Goal: Ask a question

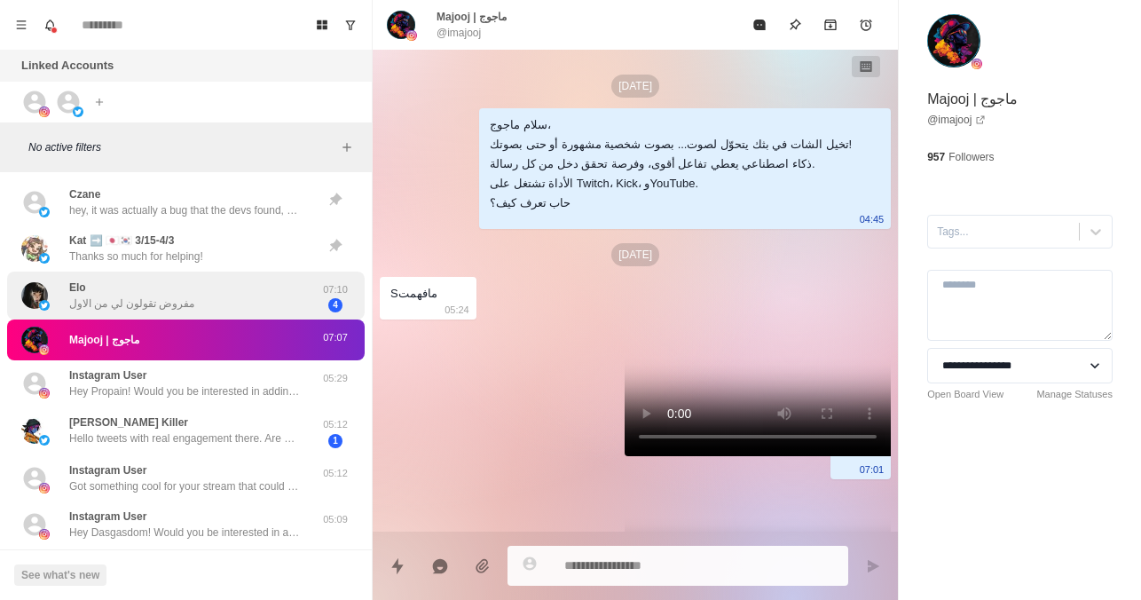
click at [164, 292] on div "Elo مفروض تقولون لي من الاول" at bounding box center [131, 295] width 125 height 32
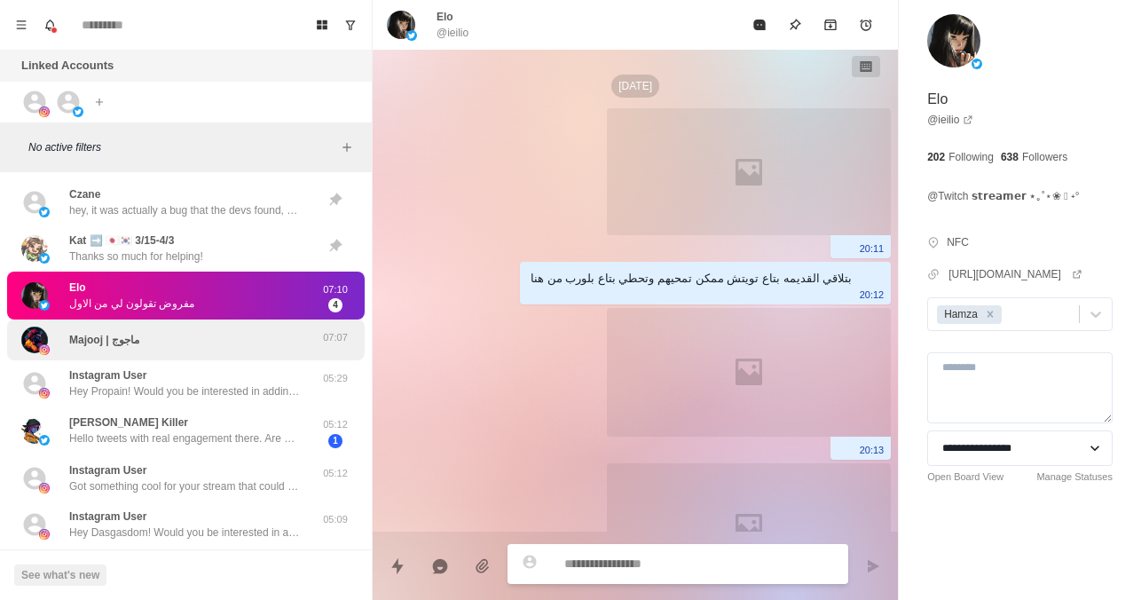
scroll to position [2507, 0]
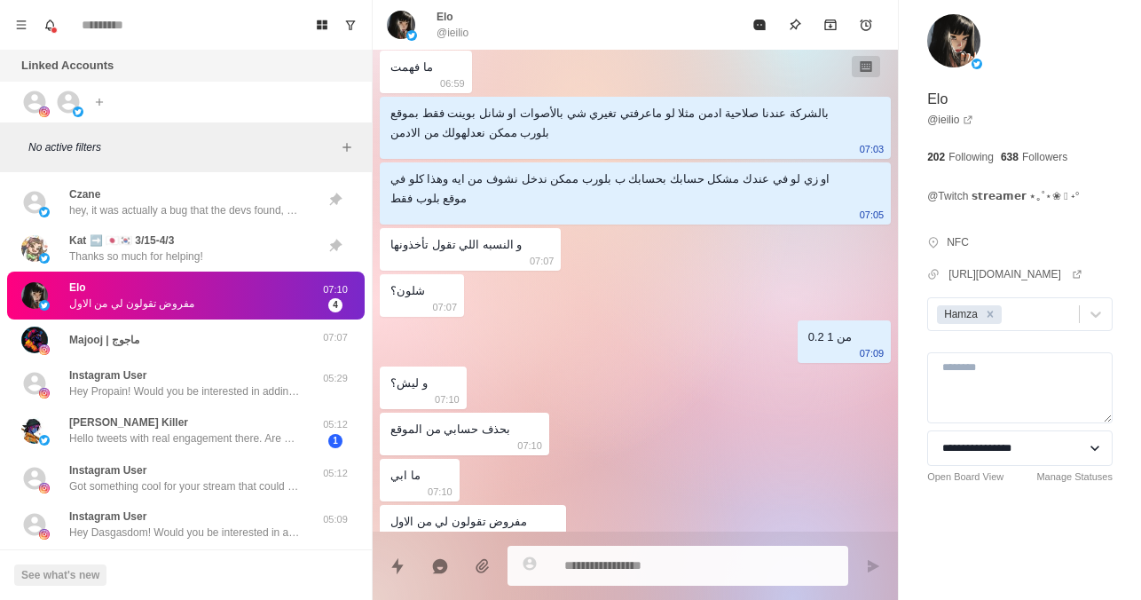
click at [208, 318] on div "Elo مفروض تقولون لي من الاول 07:10 4" at bounding box center [186, 296] width 358 height 49
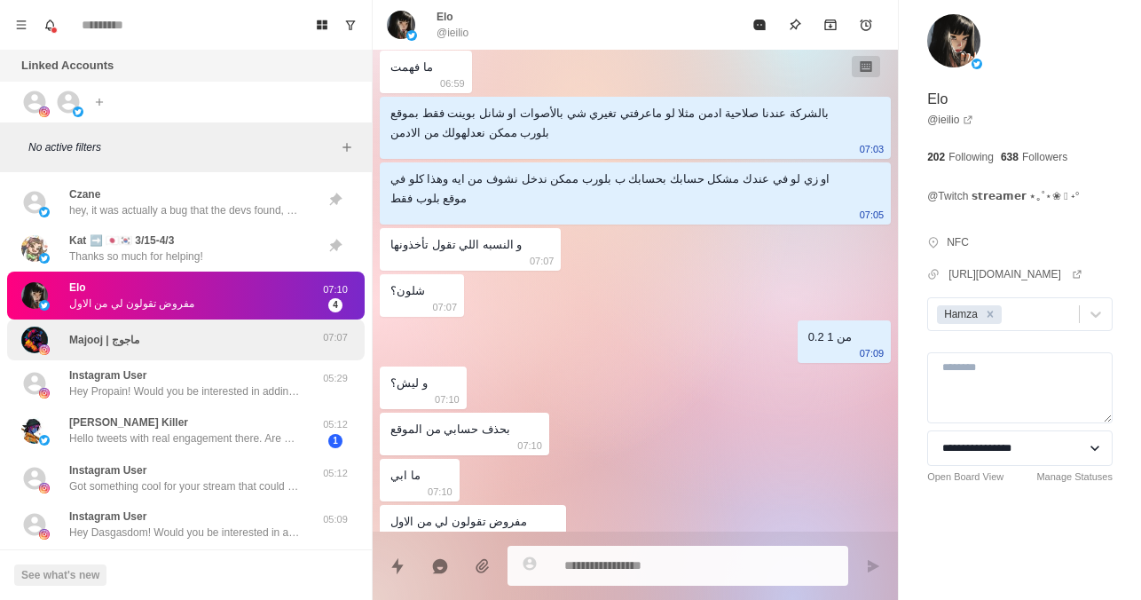
click at [208, 344] on div "Majooj | ماجوج" at bounding box center [167, 340] width 292 height 27
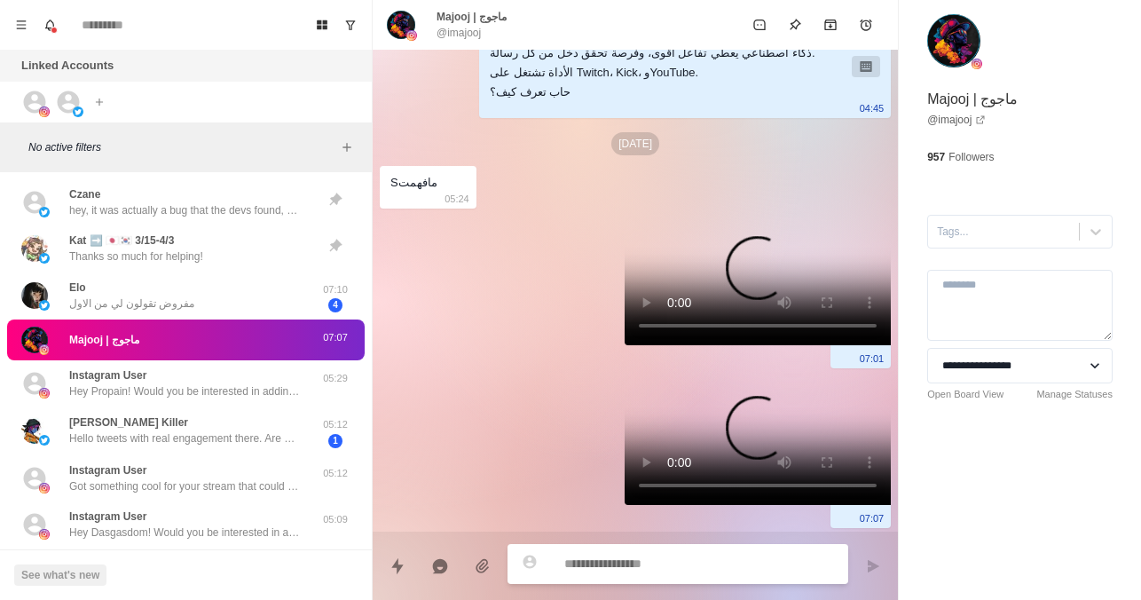
scroll to position [0, 0]
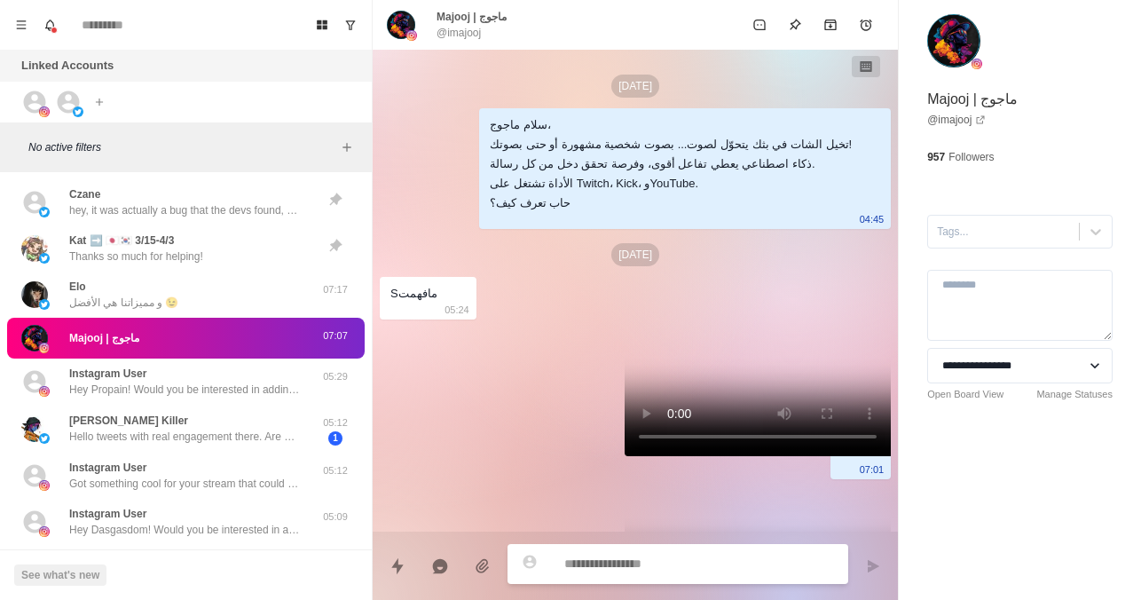
click at [176, 339] on div "Majooj | ماجوج" at bounding box center [167, 338] width 292 height 27
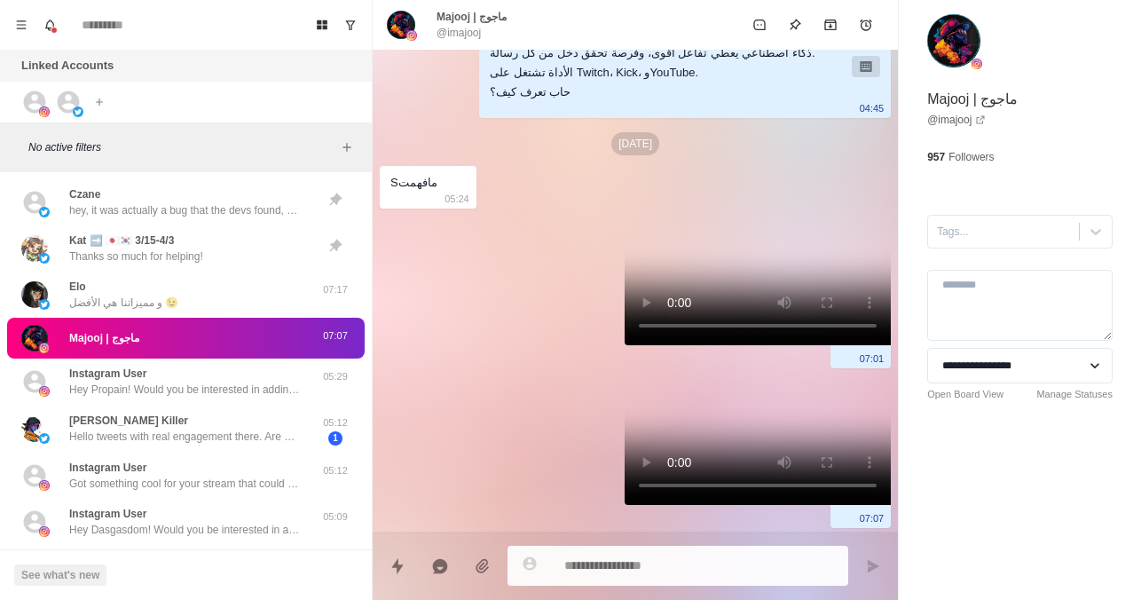
type textarea "*"
click at [677, 567] on textarea at bounding box center [699, 566] width 270 height 26
paste textarea "**********"
type textarea "**********"
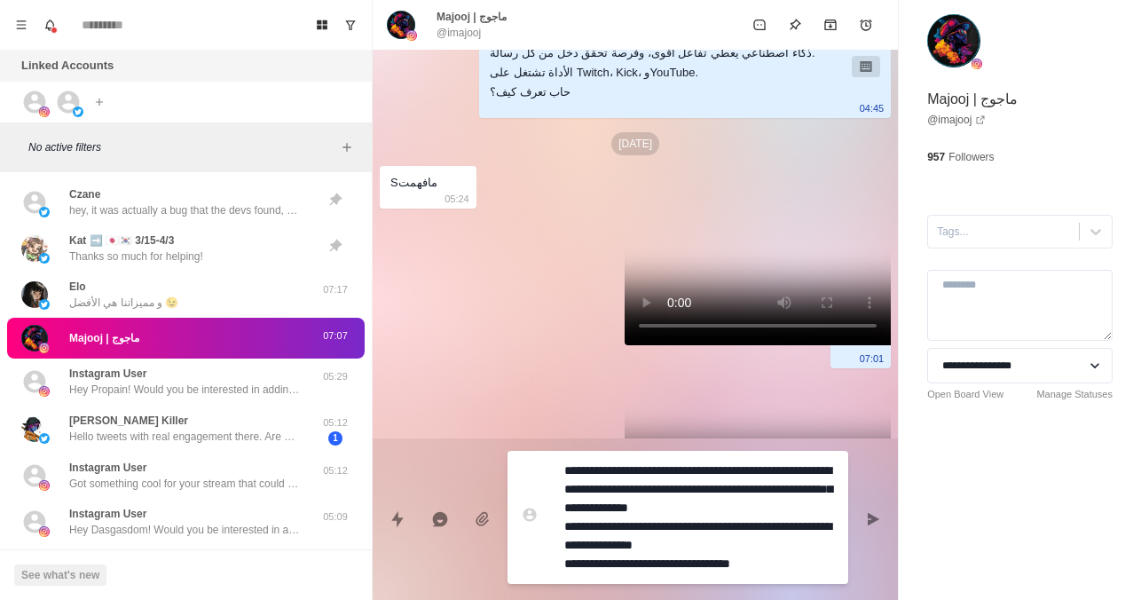
type textarea "*"
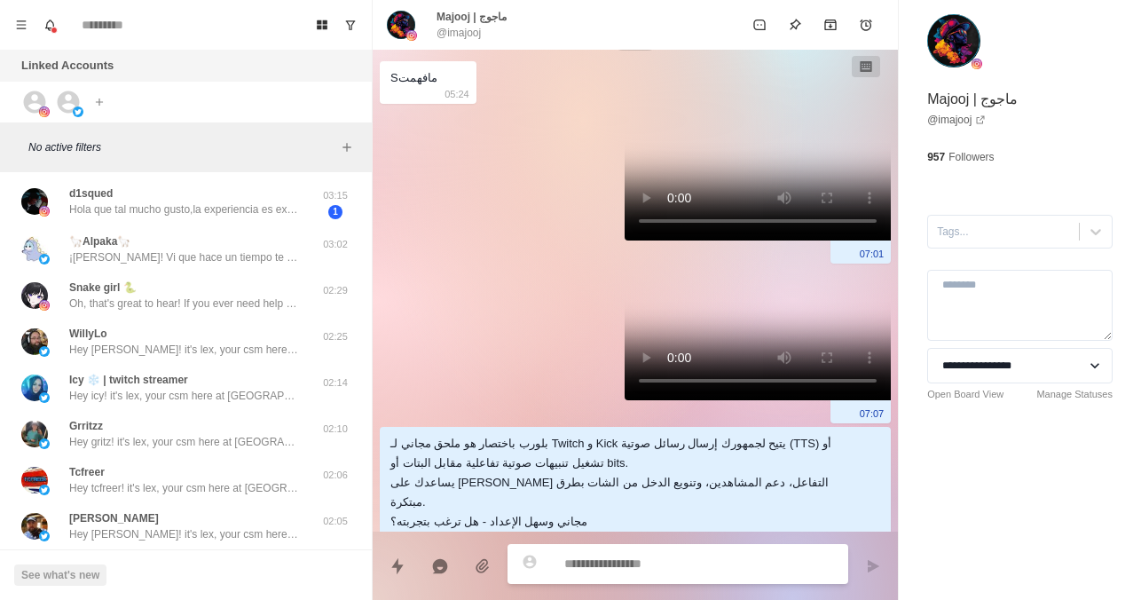
scroll to position [978, 0]
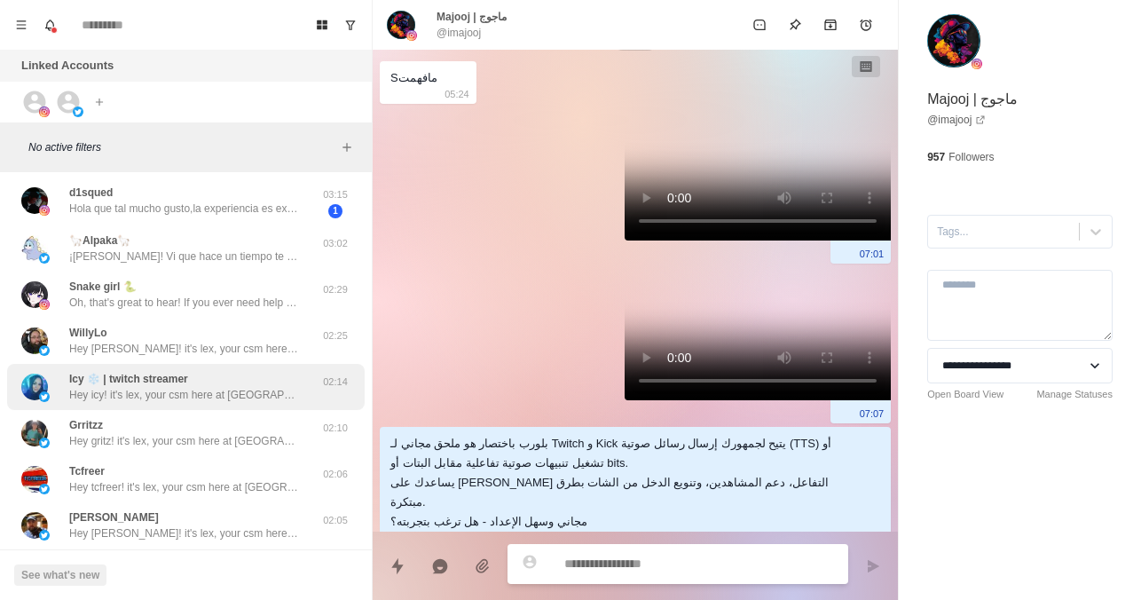
type textarea "*"
